Goal: Task Accomplishment & Management: Manage account settings

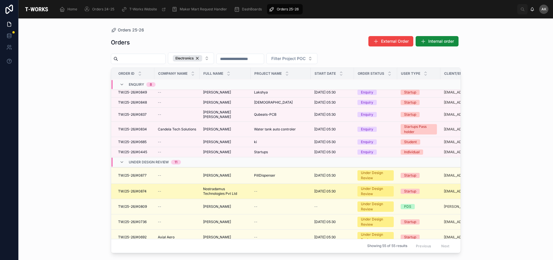
scroll to position [29, 0]
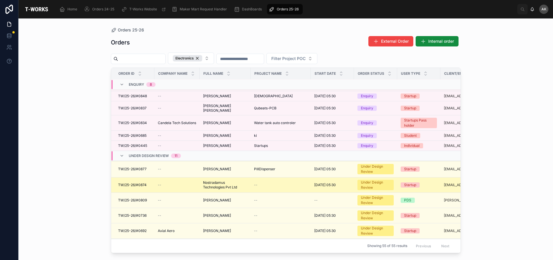
click at [229, 186] on span "Nostradamus Technologies Pvt Ltd" at bounding box center [225, 184] width 44 height 9
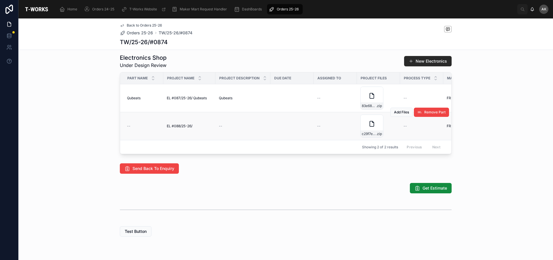
scroll to position [257, 0]
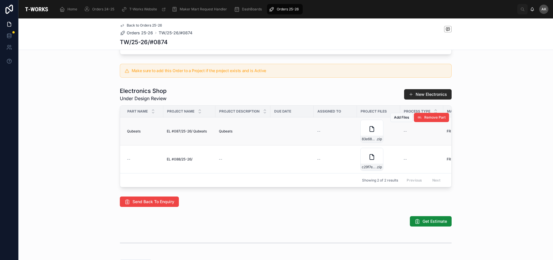
click at [341, 133] on div "--" at bounding box center [335, 131] width 36 height 5
click at [391, 131] on div "Add Files Remove Part" at bounding box center [420, 117] width 59 height 28
click at [425, 224] on span "Get Estimate" at bounding box center [435, 221] width 25 height 6
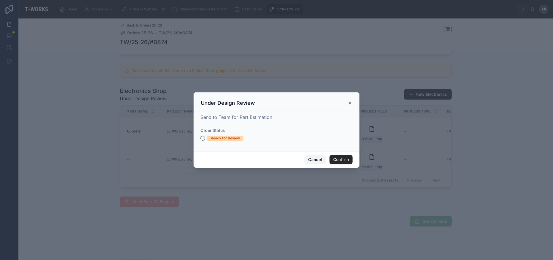
click at [322, 158] on button "Cancel" at bounding box center [315, 159] width 21 height 9
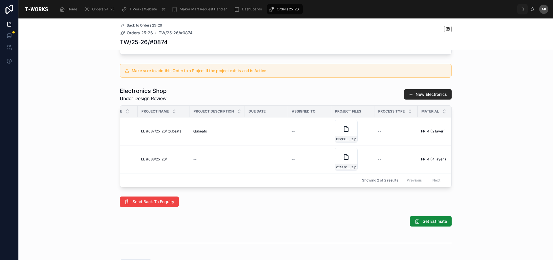
scroll to position [0, 0]
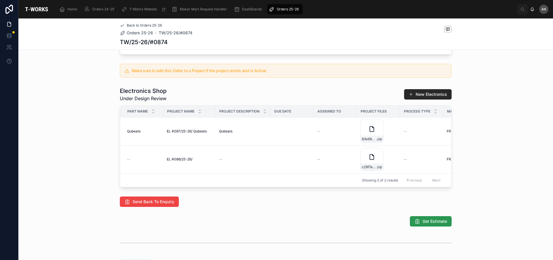
click at [438, 224] on span "Get Estimate" at bounding box center [435, 221] width 25 height 6
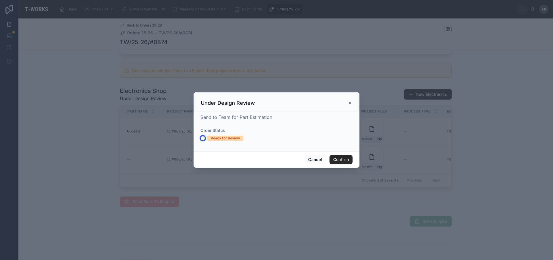
click at [203, 139] on button "Ready for Review" at bounding box center [203, 138] width 5 height 5
click at [337, 161] on button "Confirm" at bounding box center [341, 159] width 23 height 9
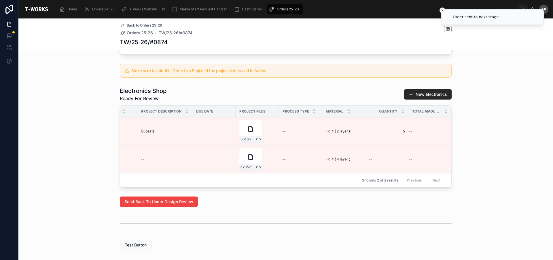
scroll to position [0, 126]
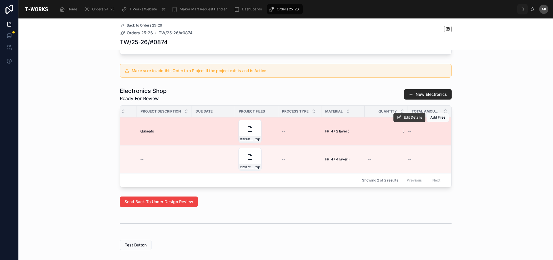
click at [397, 120] on icon at bounding box center [399, 117] width 5 height 5
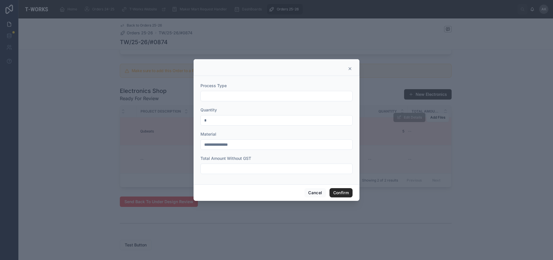
click at [233, 171] on input "text" at bounding box center [277, 169] width 152 height 8
click at [221, 167] on input "***" at bounding box center [277, 169] width 152 height 8
type input "*****"
click at [224, 94] on input "text" at bounding box center [277, 96] width 152 height 8
type input "*"
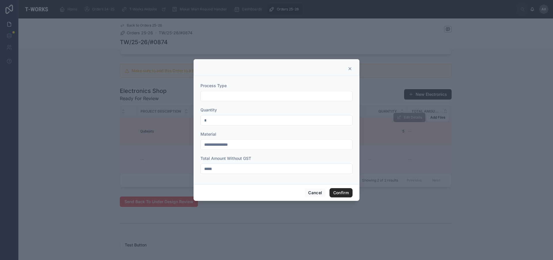
type input "*"
type input "*********"
click at [339, 190] on button "Confirm" at bounding box center [341, 192] width 23 height 9
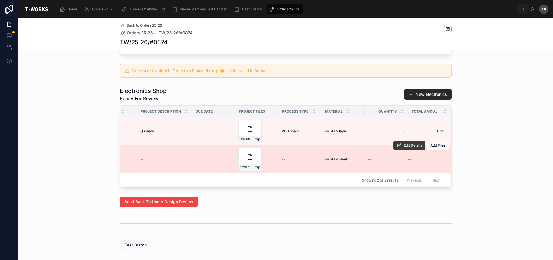
click at [411, 148] on span "Edit Details" at bounding box center [413, 145] width 18 height 5
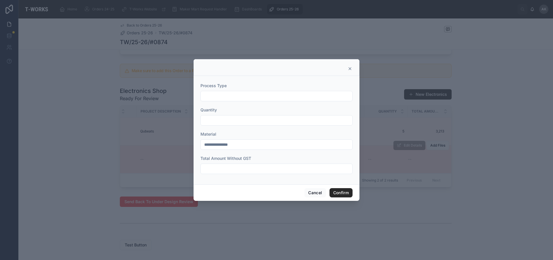
click at [232, 172] on input "text" at bounding box center [277, 169] width 152 height 8
type input "*****"
click at [236, 94] on input "text" at bounding box center [277, 96] width 152 height 8
click at [204, 120] on input "text" at bounding box center [277, 120] width 152 height 8
type input "*"
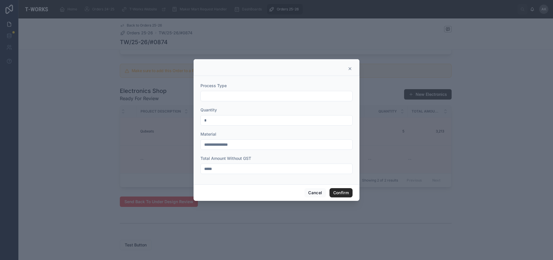
click at [232, 94] on input "text" at bounding box center [277, 96] width 152 height 8
drag, startPoint x: 212, startPoint y: 95, endPoint x: 250, endPoint y: 90, distance: 37.5
click at [213, 95] on input "*********" at bounding box center [277, 96] width 152 height 8
type input "**********"
click at [334, 193] on button "Confirm" at bounding box center [341, 192] width 23 height 9
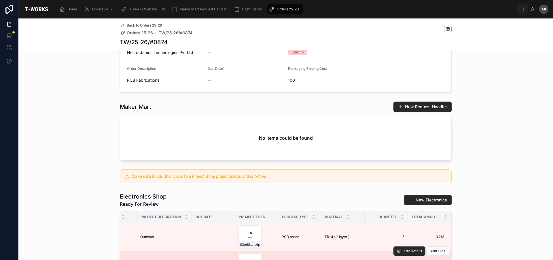
scroll to position [151, 0]
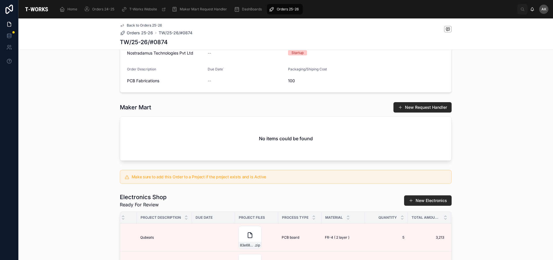
click at [275, 7] on div "Orders 25-26" at bounding box center [285, 9] width 32 height 9
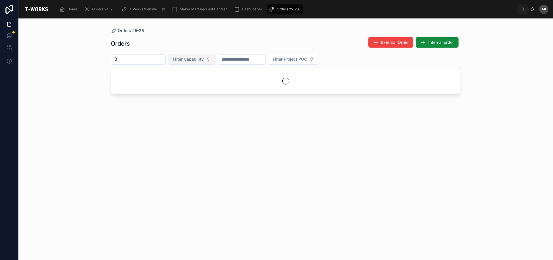
click at [214, 63] on button "Filter Capability" at bounding box center [192, 59] width 48 height 11
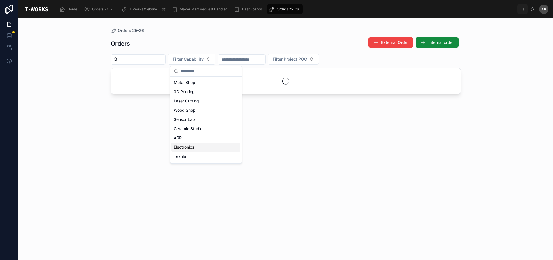
click at [194, 144] on div "Electronics" at bounding box center [206, 146] width 69 height 9
click at [204, 158] on div "Electronics" at bounding box center [205, 156] width 69 height 9
click at [204, 158] on div "Textile" at bounding box center [206, 156] width 69 height 9
click at [198, 155] on div "Electronics" at bounding box center [201, 156] width 69 height 9
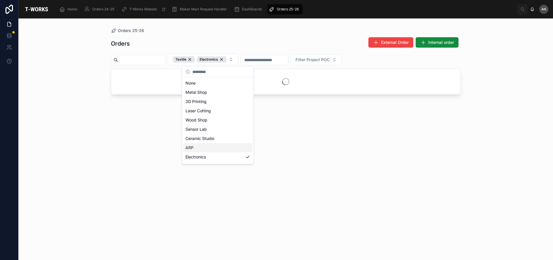
click at [516, 133] on div "Orders 25-26 Orders External Order Internal order Textile Electronics Filter Pr…" at bounding box center [285, 138] width 535 height 241
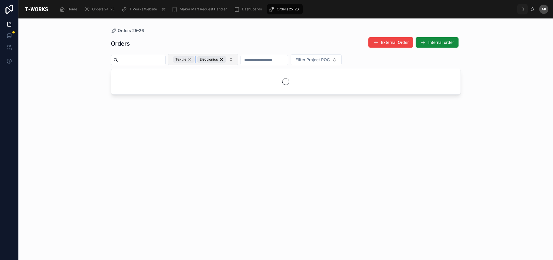
click at [195, 59] on div "Textile" at bounding box center [184, 59] width 22 height 6
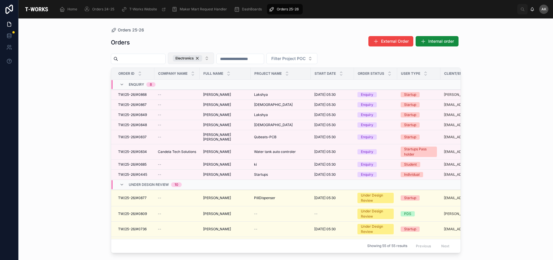
drag, startPoint x: 461, startPoint y: 109, endPoint x: 461, endPoint y: 99, distance: 9.5
click at [461, 99] on div "Order ID Company Name Full Name Project Name Start Date Order Status User Type …" at bounding box center [286, 159] width 350 height 185
click at [246, 125] on div "[PERSON_NAME] [PERSON_NAME] [PERSON_NAME]" at bounding box center [225, 125] width 44 height 5
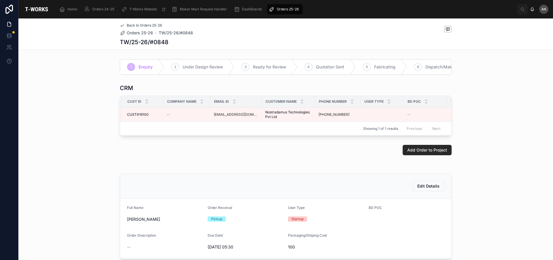
click at [282, 10] on span "Orders 25-26" at bounding box center [288, 9] width 22 height 5
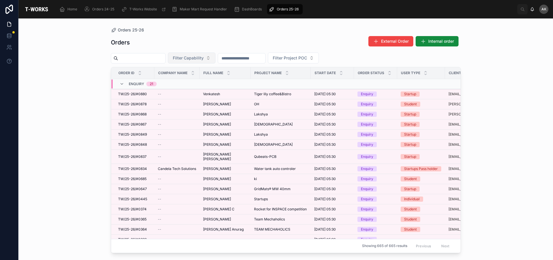
click at [216, 58] on button "Filter Capability" at bounding box center [192, 57] width 48 height 11
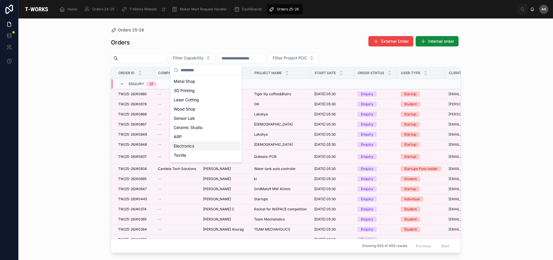
click at [206, 145] on div "Electronics" at bounding box center [206, 145] width 69 height 9
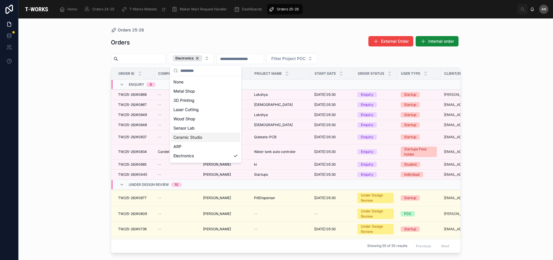
click at [495, 140] on div "Orders 25-26 Orders External Order Internal order Electronics Filter Project PO…" at bounding box center [285, 138] width 535 height 241
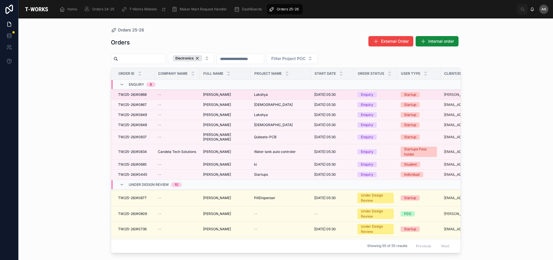
click at [231, 95] on span "[PERSON_NAME]" at bounding box center [217, 94] width 28 height 5
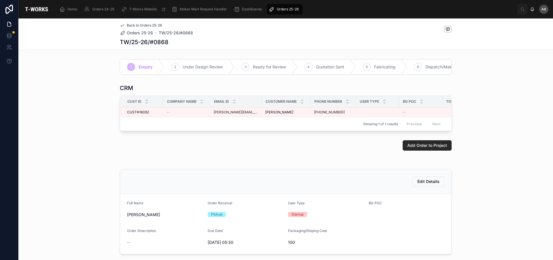
click at [288, 7] on span "Orders 25-26" at bounding box center [288, 9] width 22 height 5
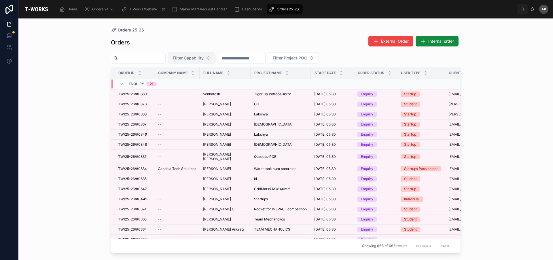
click at [204, 59] on span "Filter Capability" at bounding box center [188, 58] width 31 height 6
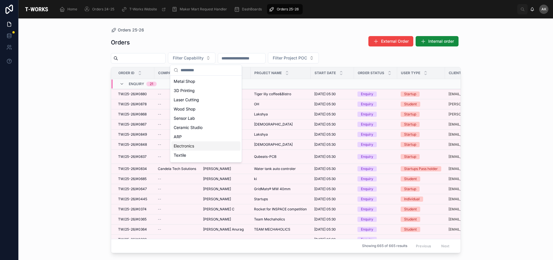
click at [197, 147] on div "Electronics" at bounding box center [206, 145] width 69 height 9
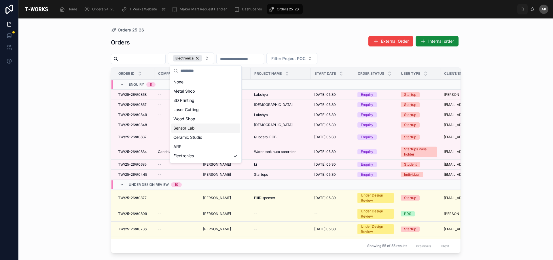
click at [535, 128] on div "Orders 25-26 Orders External Order Internal order Electronics Filter Project PO…" at bounding box center [285, 138] width 535 height 241
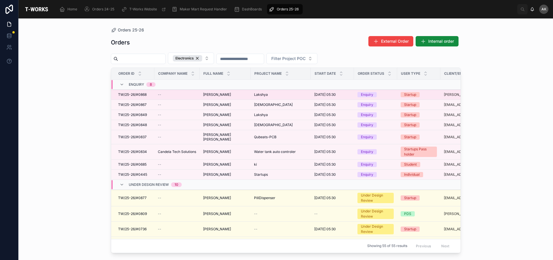
click at [286, 93] on div "[PERSON_NAME] [PERSON_NAME]" at bounding box center [280, 94] width 53 height 5
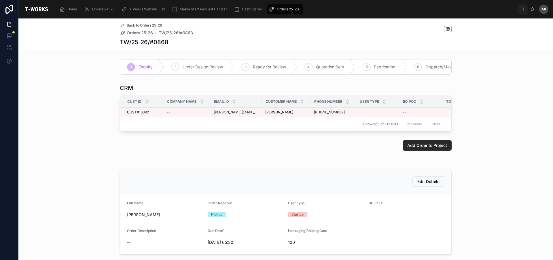
click at [284, 8] on span "Orders 25-26" at bounding box center [288, 9] width 22 height 5
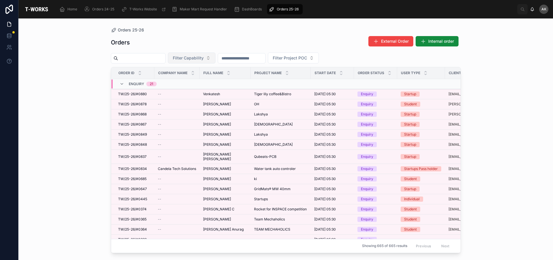
click at [204, 57] on span "Filter Capability" at bounding box center [188, 58] width 31 height 6
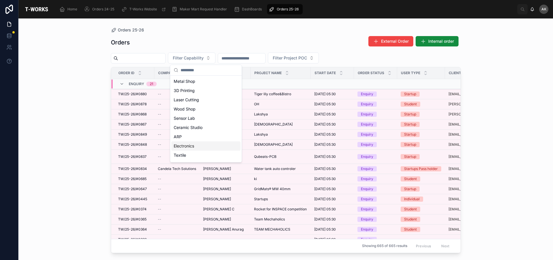
click at [199, 144] on div "Electronics" at bounding box center [206, 145] width 69 height 9
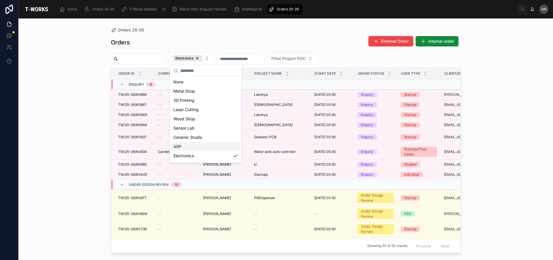
click at [513, 156] on div "Orders 25-26 Orders External Order Internal order Electronics Filter Project PO…" at bounding box center [285, 138] width 535 height 241
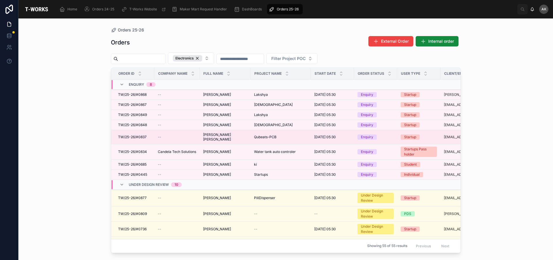
click at [270, 137] on span "Qubeats-PCB" at bounding box center [265, 137] width 22 height 5
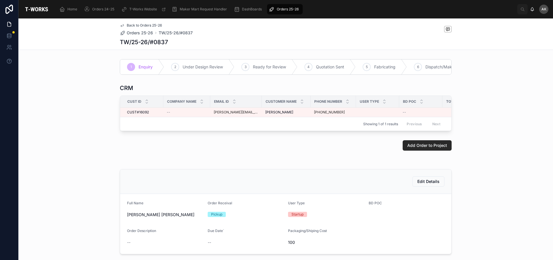
click at [284, 10] on span "Orders 25-26" at bounding box center [288, 9] width 22 height 5
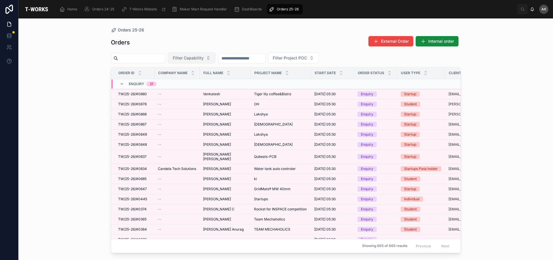
click at [204, 57] on span "Filter Capability" at bounding box center [188, 58] width 31 height 6
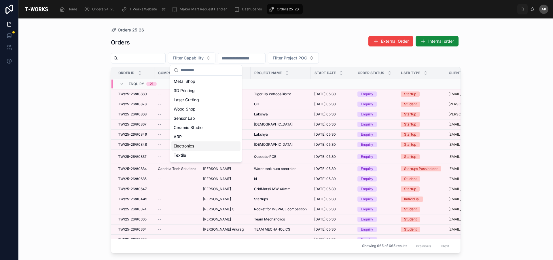
click at [204, 146] on div "Electronics" at bounding box center [206, 145] width 69 height 9
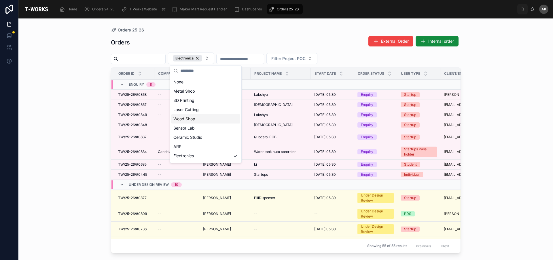
click at [534, 158] on div "Orders 25-26 Orders External Order Internal order Electronics Filter Project PO…" at bounding box center [285, 138] width 535 height 241
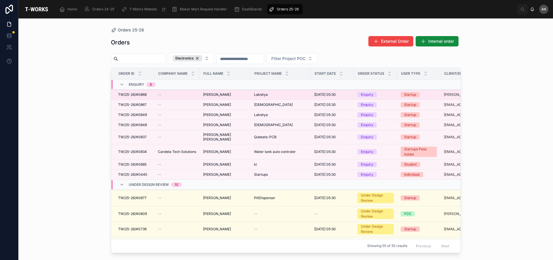
click at [266, 93] on span "Lakshya" at bounding box center [261, 94] width 14 height 5
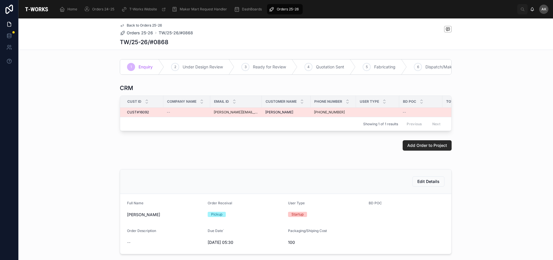
click at [356, 116] on td at bounding box center [377, 113] width 43 height 10
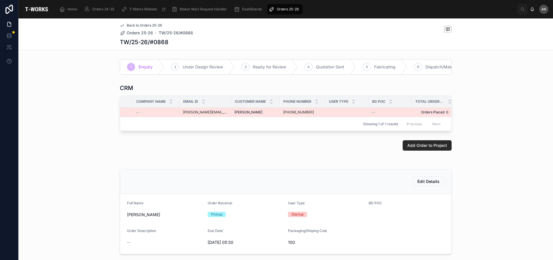
click at [415, 114] on span "Orders Placed 0" at bounding box center [430, 112] width 37 height 5
click at [285, 8] on span "Orders 25-26" at bounding box center [288, 9] width 22 height 5
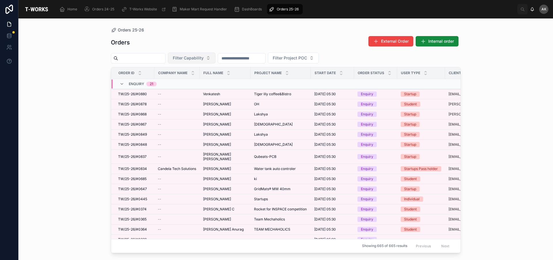
click at [204, 59] on span "Filter Capability" at bounding box center [188, 58] width 31 height 6
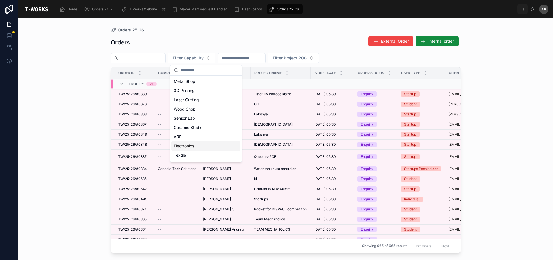
click at [213, 142] on div "Electronics" at bounding box center [206, 145] width 69 height 9
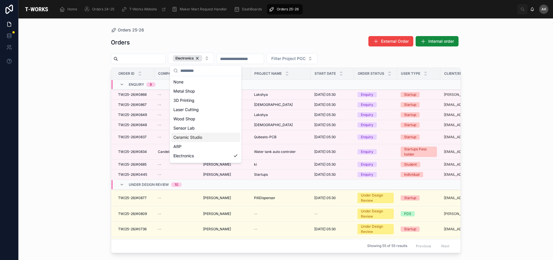
click at [509, 136] on div "Orders 25-26 Orders External Order Internal order Electronics Filter Project PO…" at bounding box center [285, 138] width 535 height 241
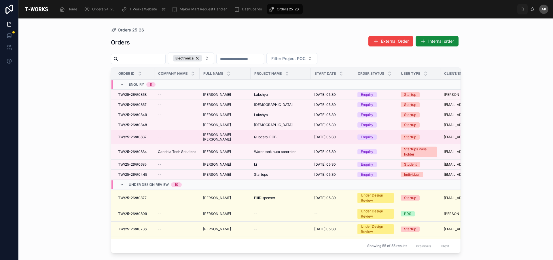
click at [224, 134] on span "[PERSON_NAME] [PERSON_NAME]" at bounding box center [225, 136] width 44 height 9
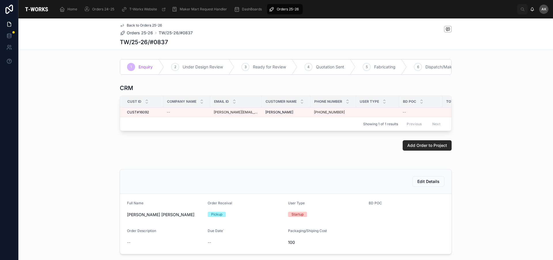
scroll to position [0, 31]
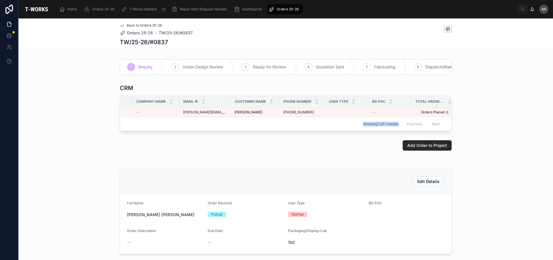
drag, startPoint x: 361, startPoint y: 140, endPoint x: 327, endPoint y: 141, distance: 34.6
click at [327, 133] on div "CRM Cust ID Company Name Email ID Customer Name Phone Number User Type BD POC T…" at bounding box center [285, 108] width 535 height 52
drag, startPoint x: 530, startPoint y: 129, endPoint x: 524, endPoint y: 130, distance: 6.1
click at [528, 130] on div "CRM Cust ID Company Name Email ID Customer Name Phone Number User Type BD POC T…" at bounding box center [285, 108] width 535 height 52
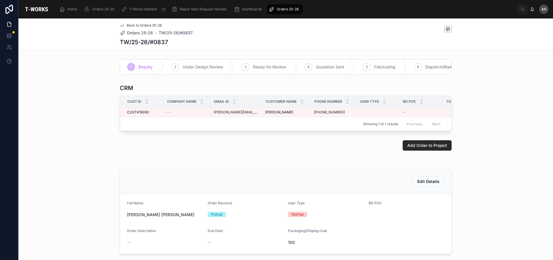
click at [283, 10] on span "Orders 25-26" at bounding box center [288, 9] width 22 height 5
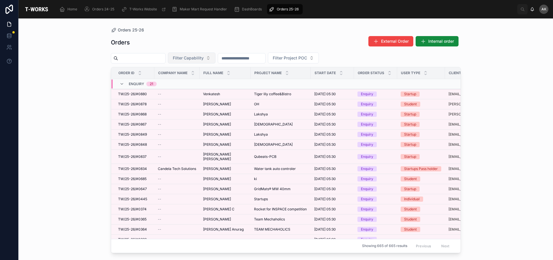
click at [204, 57] on span "Filter Capability" at bounding box center [188, 58] width 31 height 6
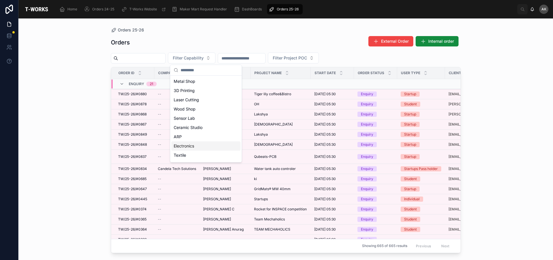
click at [206, 148] on div "Electronics" at bounding box center [206, 145] width 69 height 9
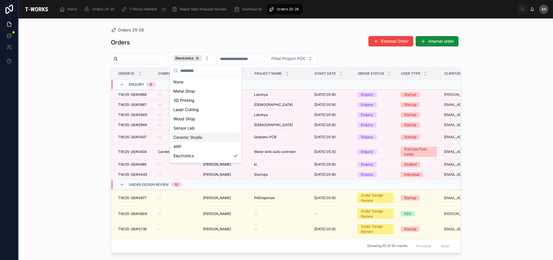
click at [553, 137] on div "Orders 25-26 Orders External Order Internal order Electronics Filter Project PO…" at bounding box center [285, 138] width 535 height 241
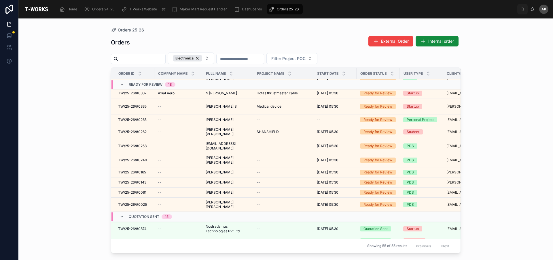
scroll to position [371, 0]
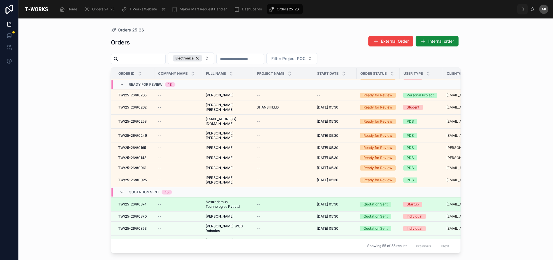
click at [255, 197] on td "--" at bounding box center [283, 204] width 60 height 14
click at [339, 202] on span "[DATE] 05:30" at bounding box center [328, 204] width 22 height 5
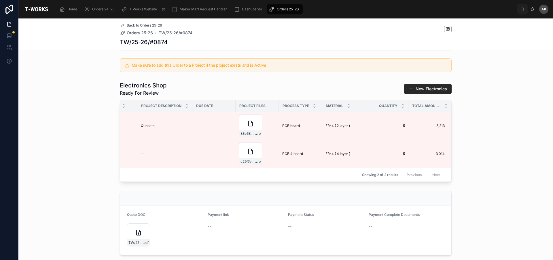
scroll to position [0, 126]
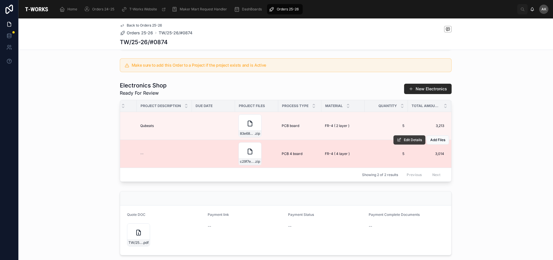
click at [404, 142] on span "Edit Details" at bounding box center [413, 140] width 18 height 5
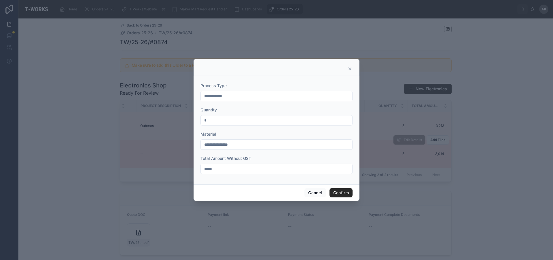
click at [218, 118] on input "*" at bounding box center [277, 120] width 152 height 8
click at [221, 171] on input "*****" at bounding box center [277, 169] width 152 height 8
type input "*"
click at [226, 171] on input "*" at bounding box center [277, 169] width 152 height 8
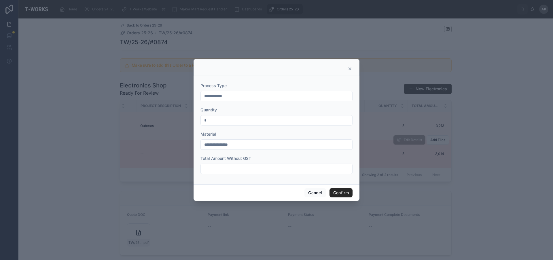
paste input "******"
type input "******"
click at [343, 193] on button "Confirm" at bounding box center [341, 192] width 23 height 9
